Goal: Task Accomplishment & Management: Complete application form

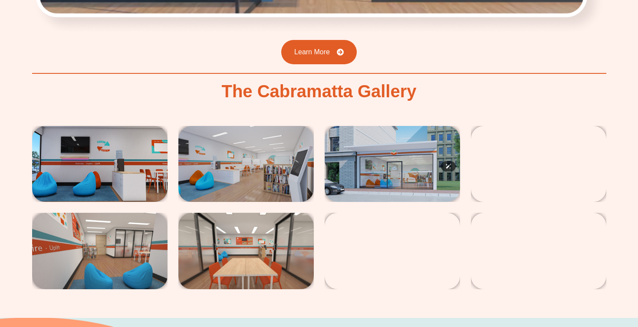
scroll to position [1395, 0]
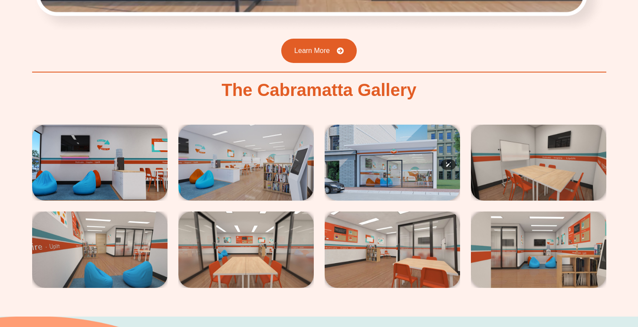
click at [368, 124] on img at bounding box center [391, 162] width 135 height 76
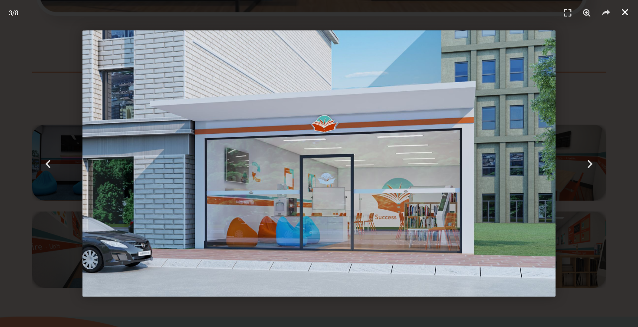
click at [628, 12] on icon "Close (Esc)" at bounding box center [624, 12] width 9 height 9
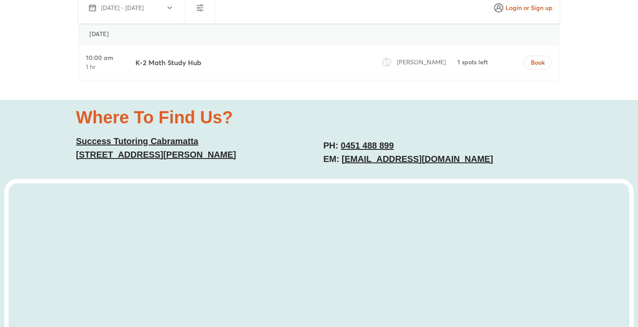
scroll to position [2256, 0]
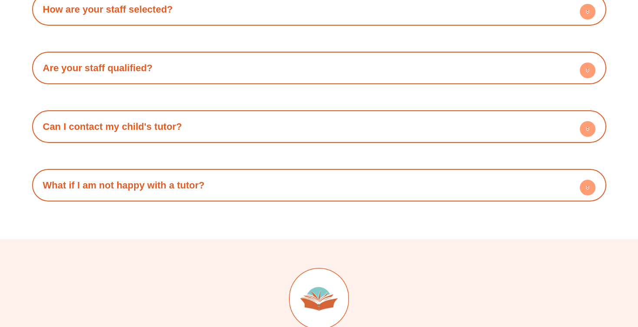
scroll to position [1425, 0]
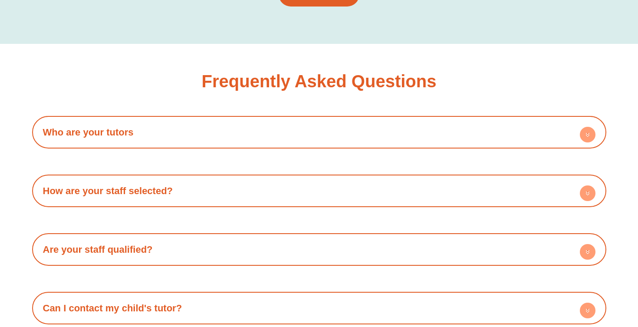
click at [365, 139] on h4 "Who are your tutors" at bounding box center [318, 132] width 565 height 24
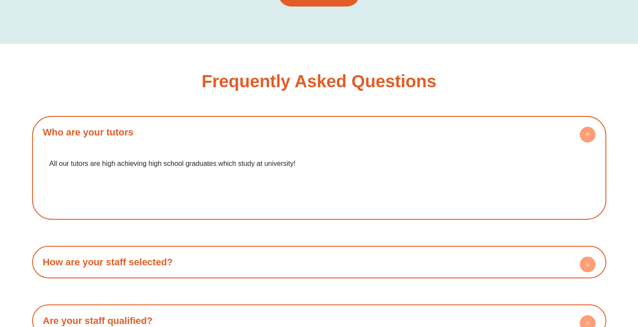
click at [365, 139] on h4 "Who are your tutors" at bounding box center [318, 132] width 565 height 24
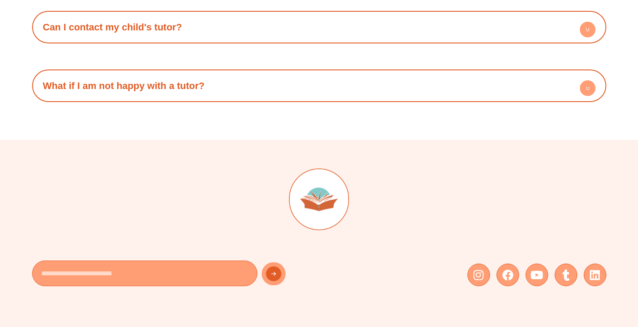
scroll to position [1706, 0]
click at [271, 28] on h4 "Can I contact my child's tutor?" at bounding box center [318, 27] width 565 height 24
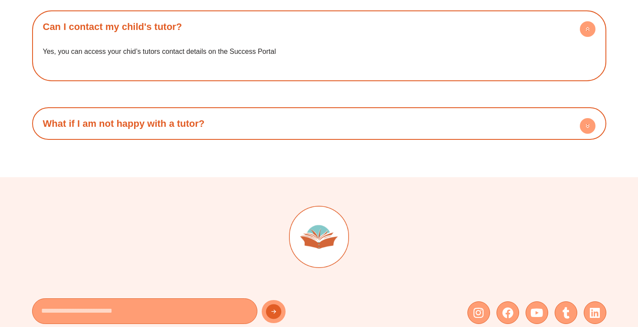
click at [271, 28] on h4 "Can I contact my child's tutor?" at bounding box center [318, 27] width 565 height 24
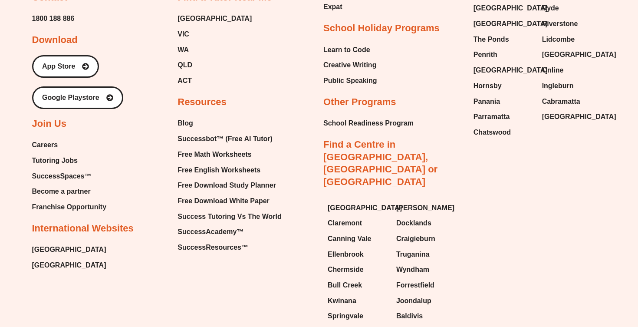
scroll to position [2228, 0]
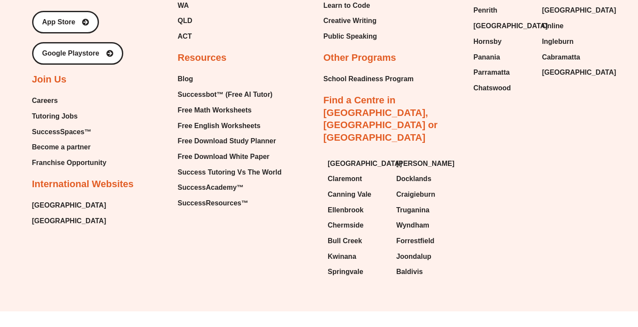
click at [50, 117] on span "Tutoring Jobs" at bounding box center [55, 116] width 46 height 13
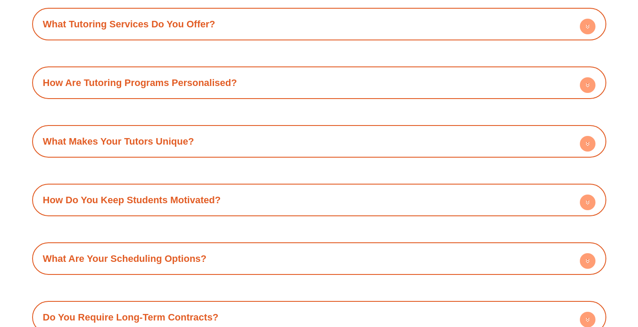
scroll to position [1054, 0]
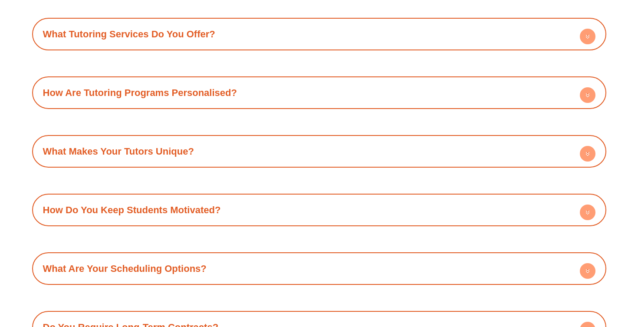
click at [144, 260] on h4 "What Are Your Scheduling Options?" at bounding box center [318, 268] width 565 height 24
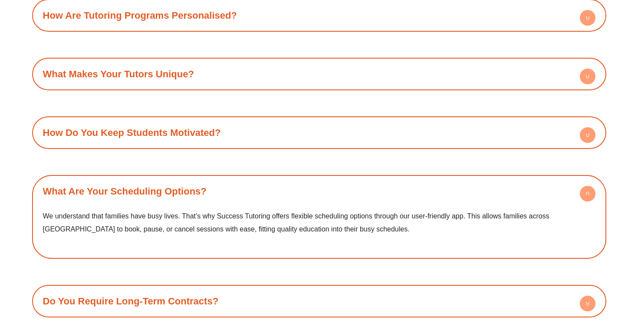
scroll to position [1132, 0]
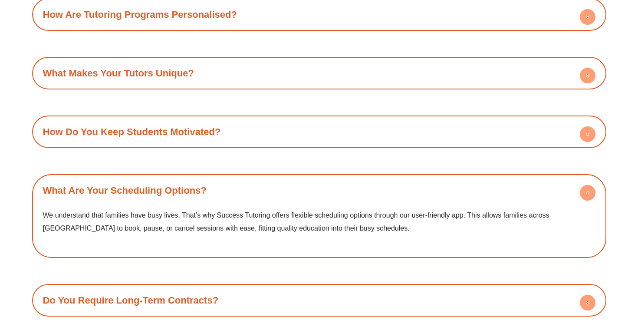
click at [175, 192] on link "What Are Your Scheduling Options?" at bounding box center [124, 190] width 163 height 11
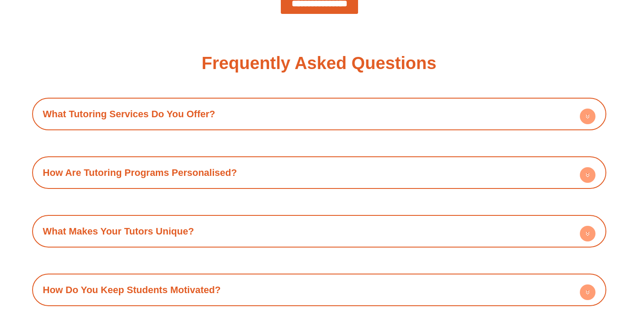
scroll to position [938, 0]
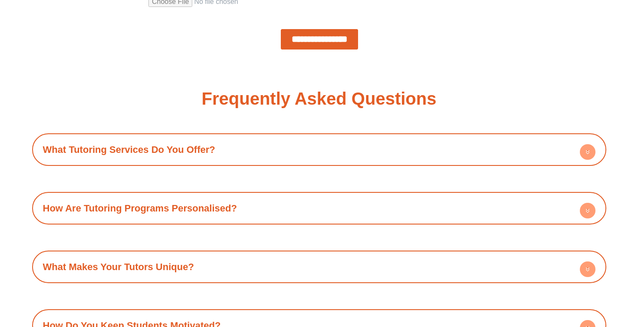
click at [185, 155] on h4 "What Tutoring Services Do You Offer?" at bounding box center [318, 149] width 565 height 24
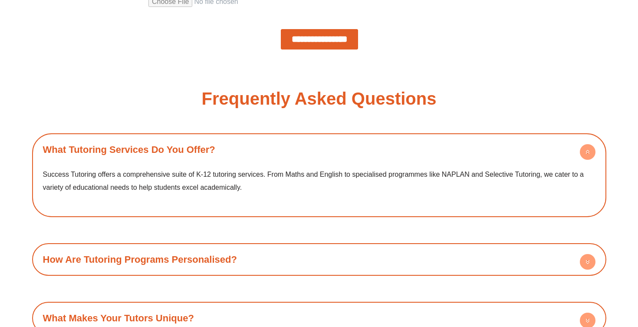
click at [185, 155] on h4 "What Tutoring Services Do You Offer?" at bounding box center [318, 149] width 565 height 24
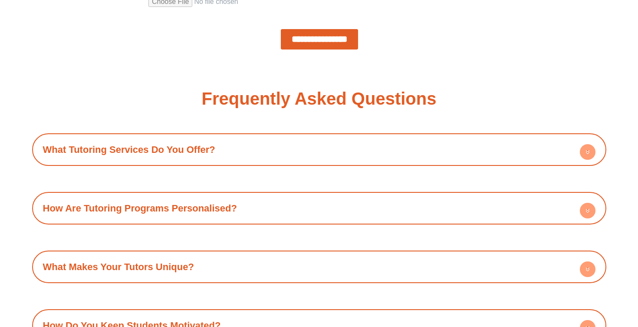
click at [185, 155] on h4 "What Tutoring Services Do You Offer?" at bounding box center [318, 149] width 565 height 24
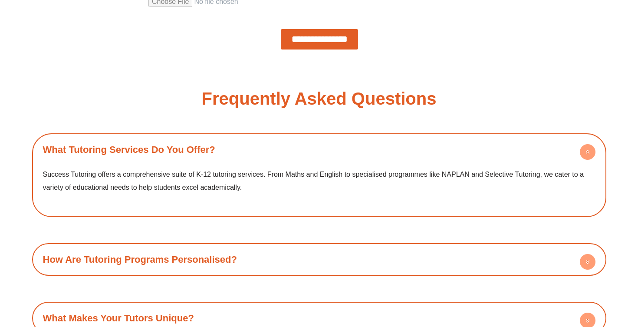
click at [185, 155] on h4 "What Tutoring Services Do You Offer?" at bounding box center [318, 149] width 565 height 24
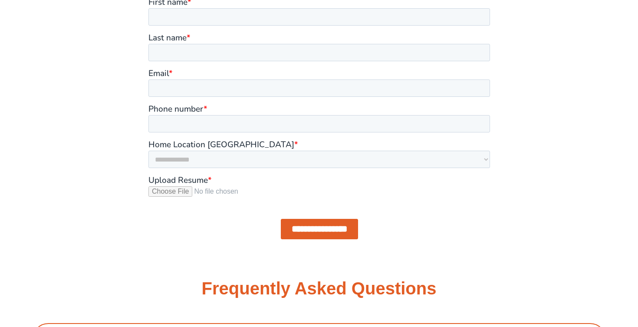
scroll to position [703, 0]
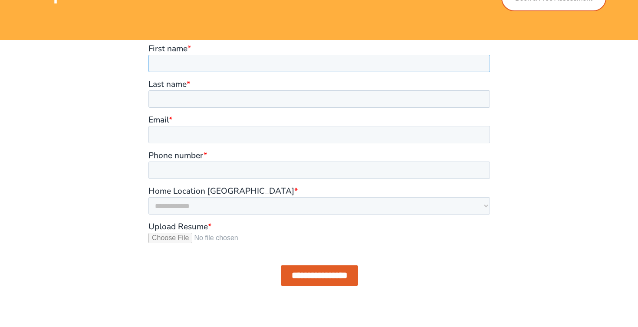
click at [194, 69] on input "First name *" at bounding box center [318, 63] width 341 height 17
type input "*******"
type input "******"
click at [171, 132] on input "Email *" at bounding box center [318, 134] width 341 height 17
type input "**********"
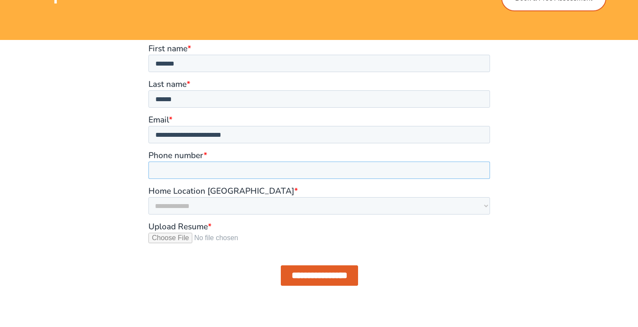
click at [206, 170] on input "Phone number *" at bounding box center [318, 169] width 341 height 17
type input "**********"
click at [191, 213] on select "**********" at bounding box center [318, 205] width 341 height 17
select select "**********"
click at [148, 197] on select "**********" at bounding box center [318, 205] width 341 height 17
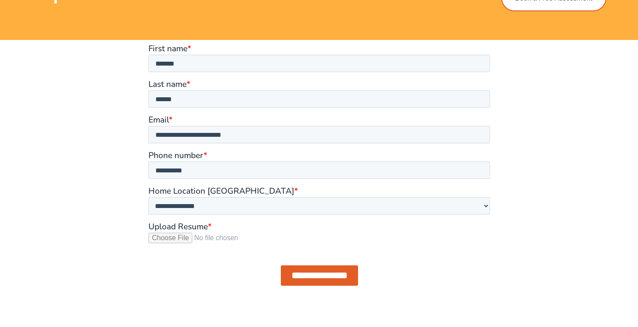
click at [109, 250] on div at bounding box center [319, 168] width 494 height 257
click at [86, 260] on div at bounding box center [319, 168] width 494 height 257
click at [171, 238] on input "Upload Resume *" at bounding box center [318, 240] width 341 height 17
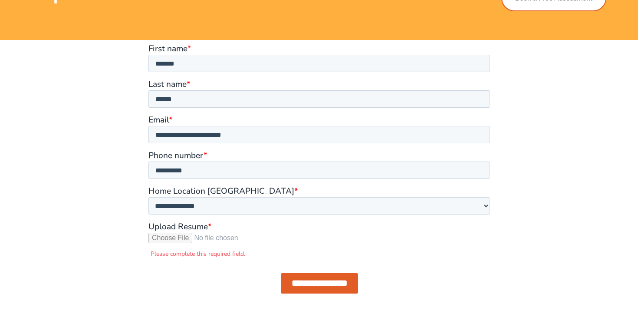
type input "**********"
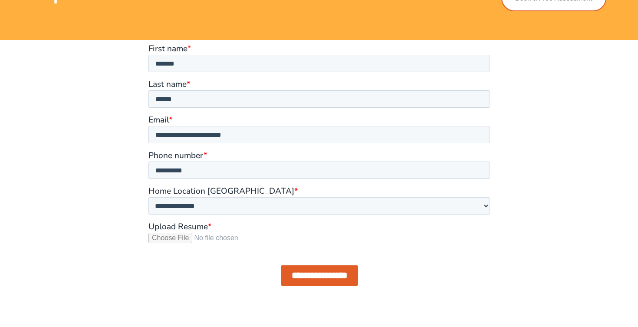
click at [128, 169] on div at bounding box center [319, 168] width 494 height 257
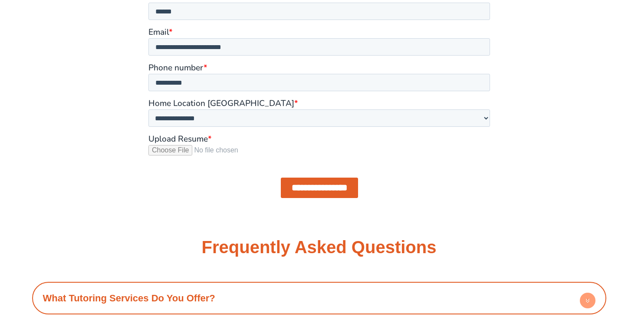
scroll to position [791, 0]
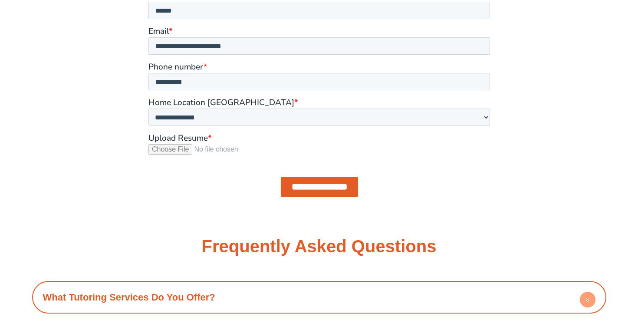
click at [320, 190] on input "**********" at bounding box center [318, 187] width 77 height 20
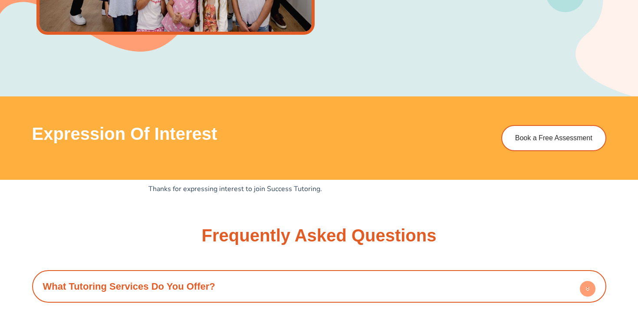
scroll to position [553, 0]
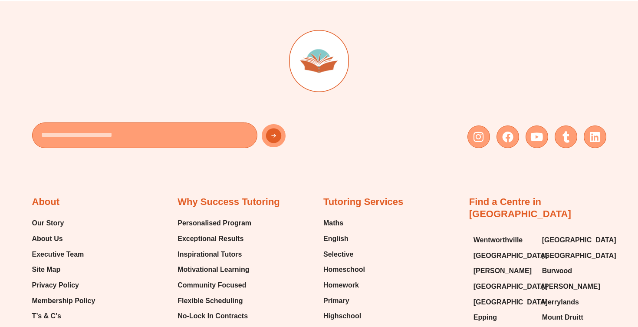
scroll to position [1338, 0]
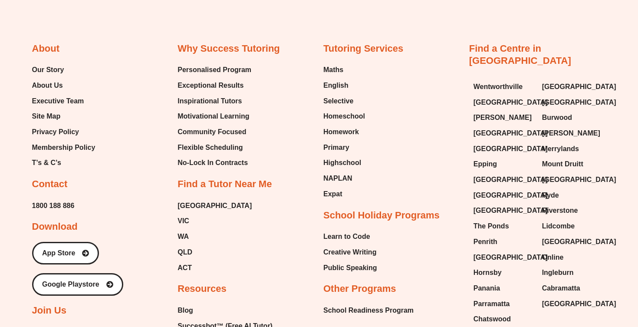
click at [153, 159] on div "About Our Story About Us Executive Team Site Map Privacy Policy Membership Poli…" at bounding box center [100, 251] width 137 height 416
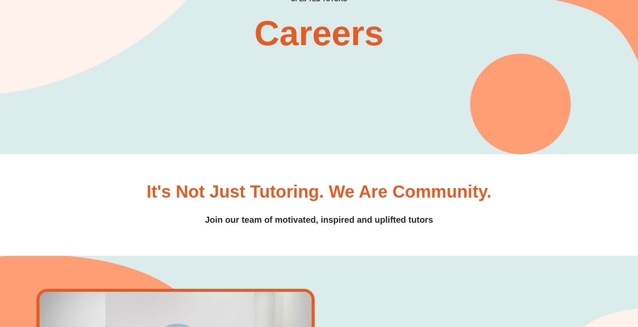
scroll to position [0, 0]
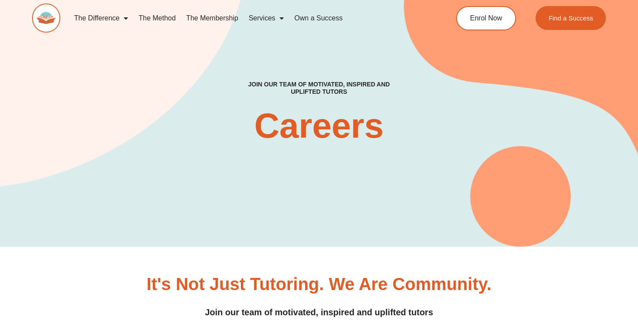
click at [60, 280] on div "It's Not Just Tutoring. We are Community. Join our team of motivated, inspired …" at bounding box center [319, 297] width 574 height 44
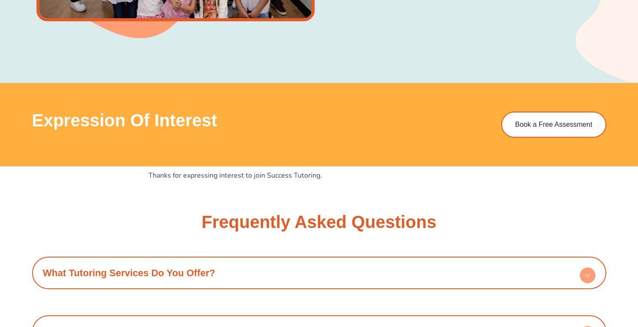
scroll to position [836, 0]
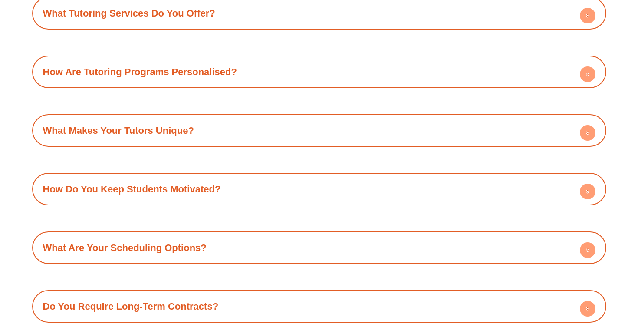
click at [118, 190] on link "How Do You Keep Students Motivated?" at bounding box center [132, 188] width 178 height 11
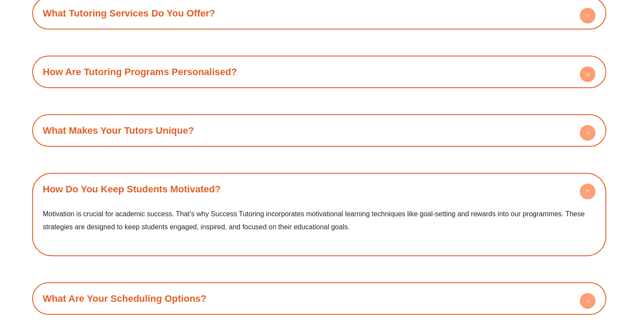
click at [118, 190] on link "How Do You Keep Students Motivated?" at bounding box center [132, 188] width 178 height 11
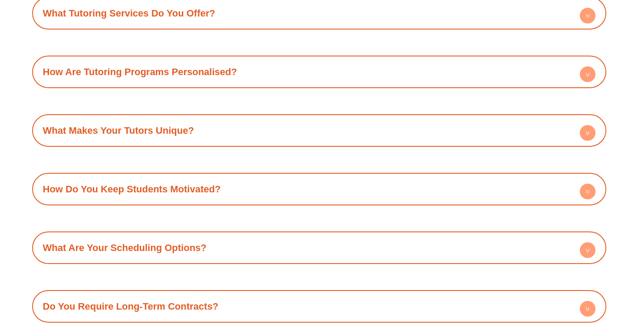
click at [136, 155] on div "What Tutoring Services Do You Offer? Success Tutoring offers a comprehensive su…" at bounding box center [319, 159] width 574 height 325
click at [136, 137] on h4 "What Makes Your Tutors Unique?" at bounding box center [318, 130] width 565 height 24
